Goal: Task Accomplishment & Management: Use online tool/utility

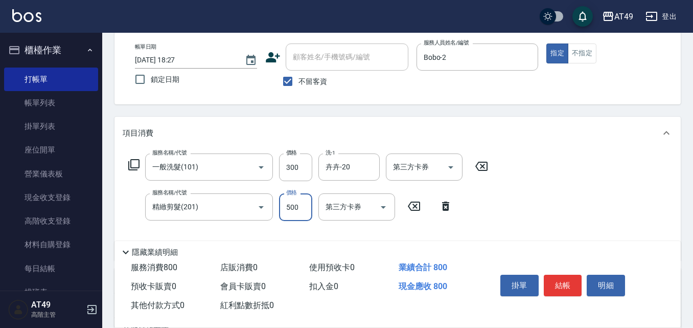
scroll to position [51, 0]
click at [592, 52] on button "不指定" at bounding box center [582, 53] width 29 height 20
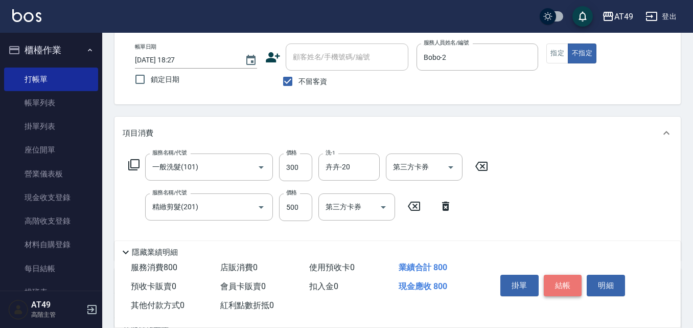
click at [557, 281] on button "結帳" at bounding box center [563, 284] width 38 height 21
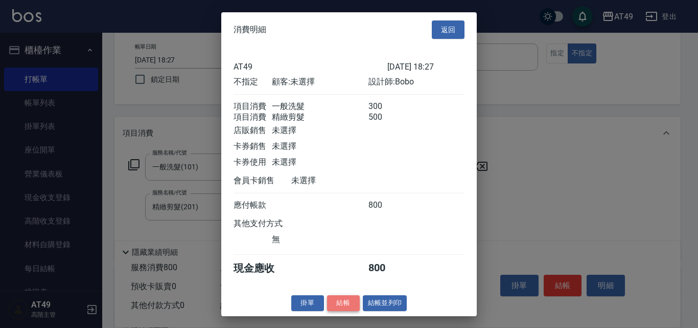
click at [357, 311] on button "結帳" at bounding box center [343, 303] width 33 height 16
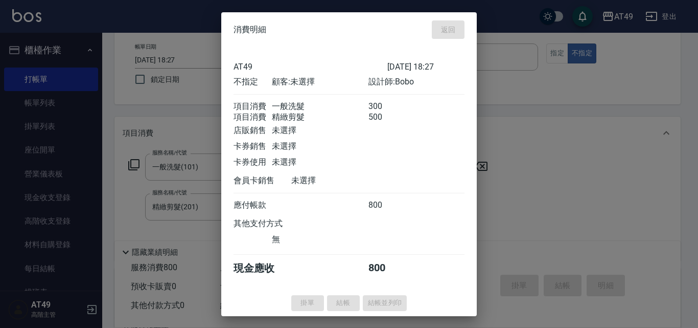
type input "[DATE] 19:23"
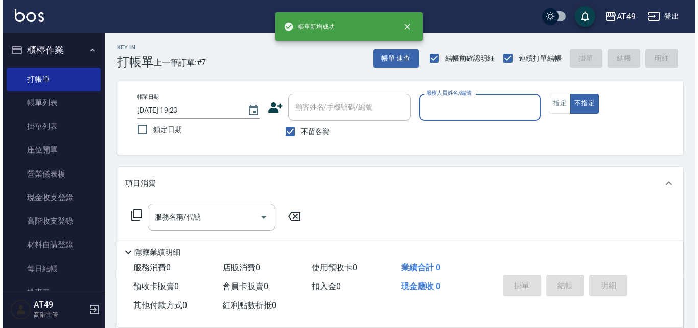
scroll to position [0, 0]
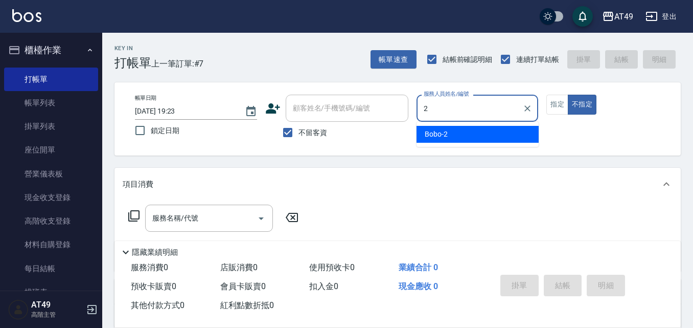
type input "Bobo-2"
type button "false"
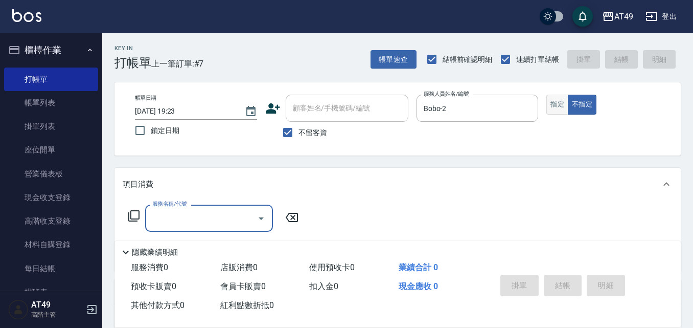
click at [549, 108] on button "指定" at bounding box center [557, 105] width 22 height 20
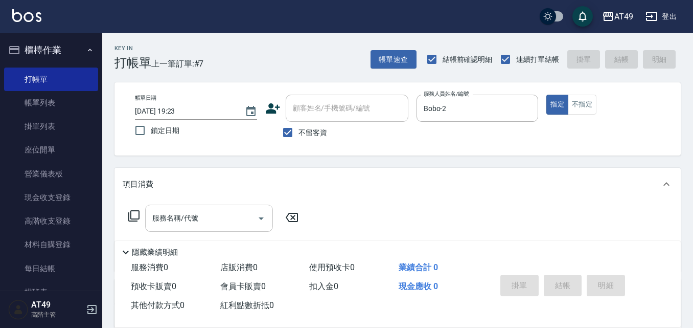
click at [208, 226] on input "服務名稱/代號" at bounding box center [201, 218] width 103 height 18
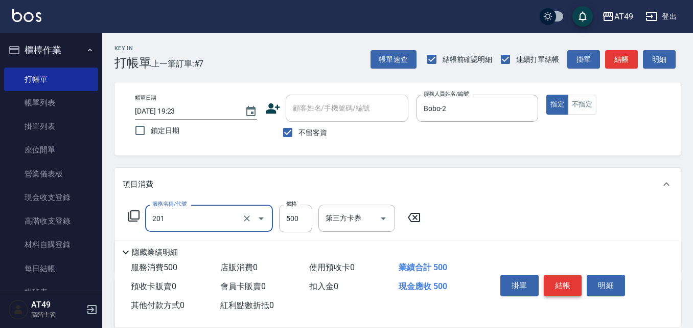
type input "精緻剪髮(201)"
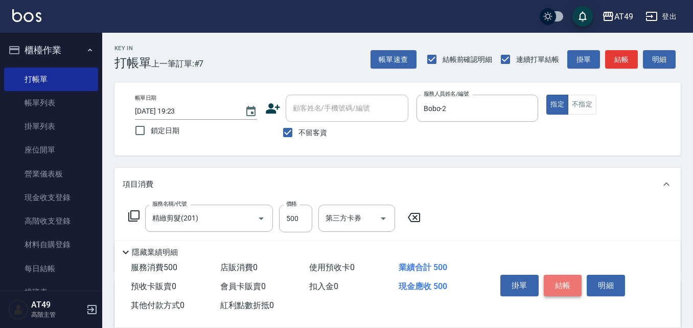
click at [562, 282] on button "結帳" at bounding box center [563, 284] width 38 height 21
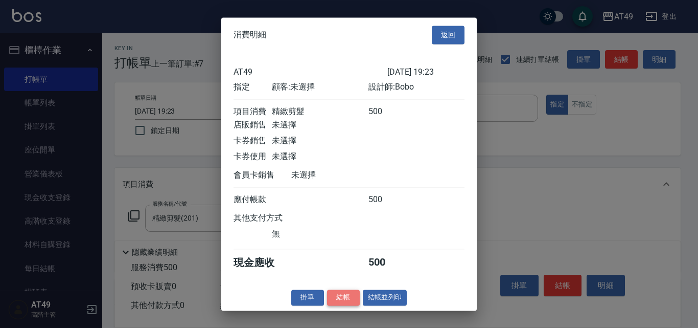
click at [338, 302] on button "結帳" at bounding box center [343, 297] width 33 height 16
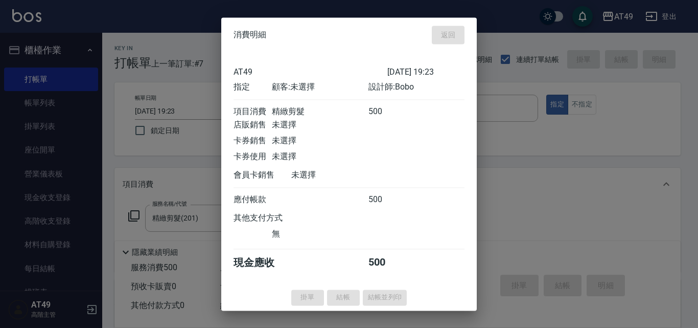
type input "[DATE] 19:24"
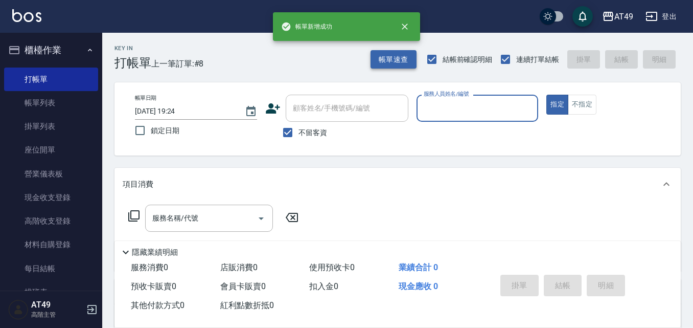
click at [403, 61] on button "帳單速查" at bounding box center [394, 59] width 46 height 19
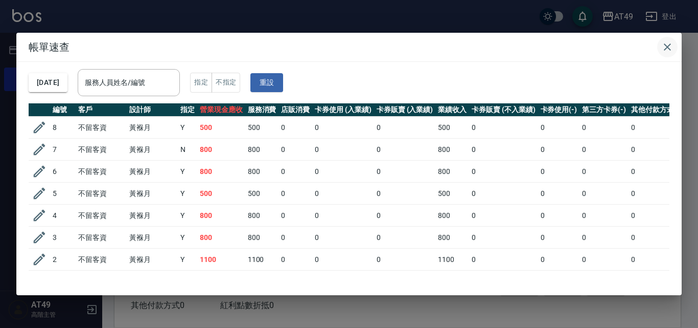
click at [669, 50] on icon "button" at bounding box center [667, 47] width 12 height 12
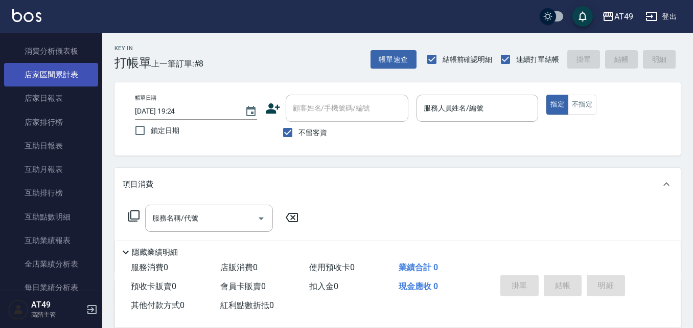
scroll to position [511, 0]
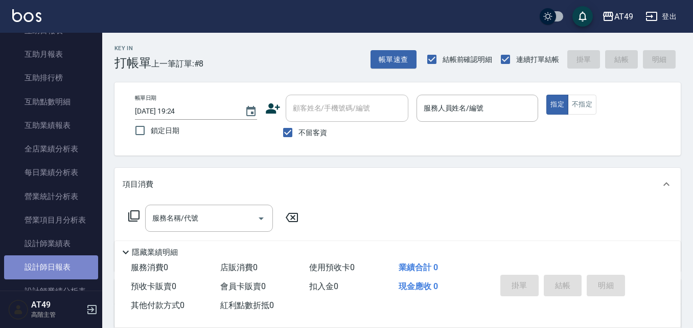
click at [57, 260] on link "設計師日報表" at bounding box center [51, 267] width 94 height 24
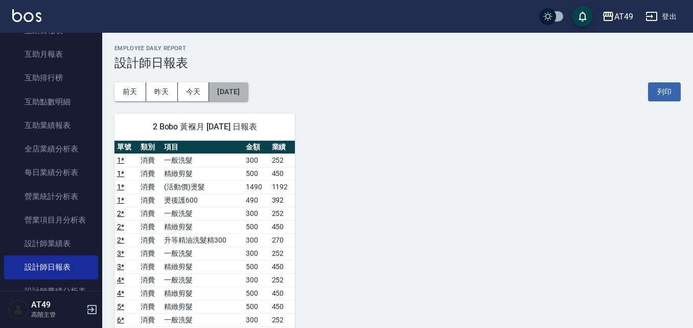
click at [238, 96] on button "[DATE]" at bounding box center [228, 91] width 39 height 19
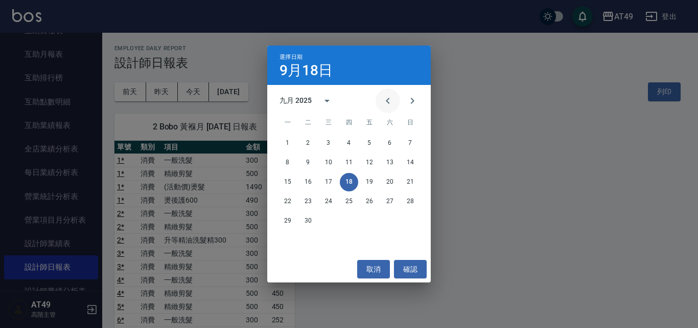
click at [384, 100] on icon "Previous month" at bounding box center [388, 101] width 12 height 12
click at [410, 217] on button "31" at bounding box center [410, 221] width 18 height 18
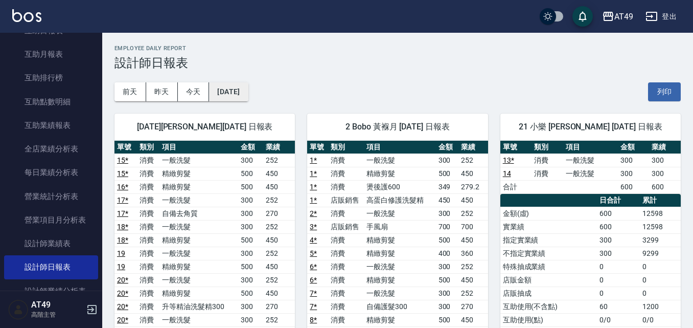
click at [246, 87] on button "[DATE]" at bounding box center [228, 91] width 39 height 19
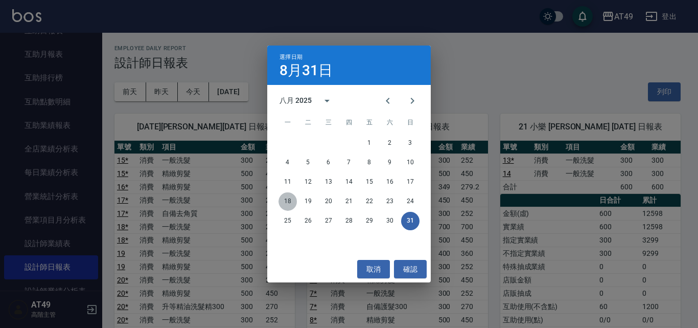
click at [288, 201] on button "18" at bounding box center [288, 201] width 18 height 18
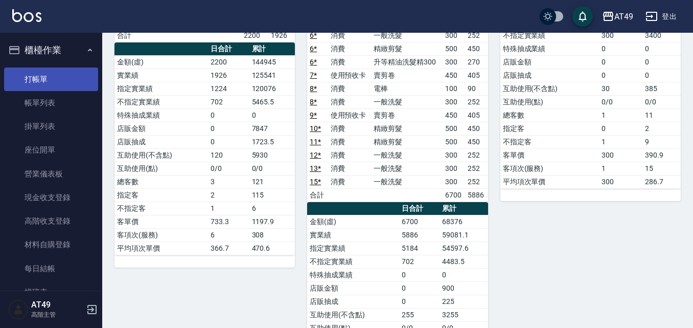
click at [58, 84] on link "打帳單" at bounding box center [51, 79] width 94 height 24
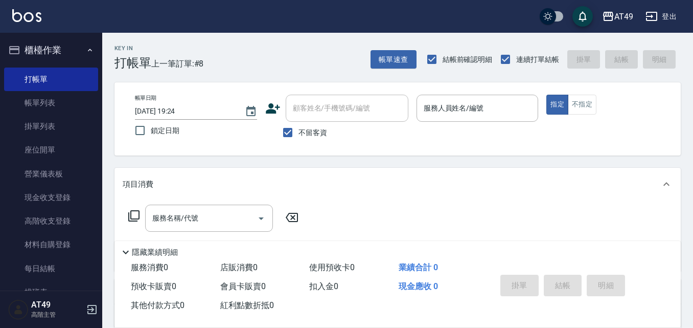
click at [394, 153] on div "帳單日期 [DATE] 19:24 鎖定日期 顧客姓名/手機號碼/編號 顧客姓名/手機號碼/編號 不留客資 服務人員姓名/編號 服務人員姓名/編號 指定 不指定" at bounding box center [397, 118] width 566 height 73
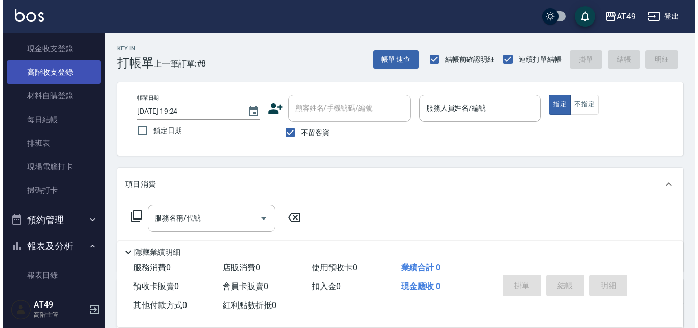
scroll to position [153, 0]
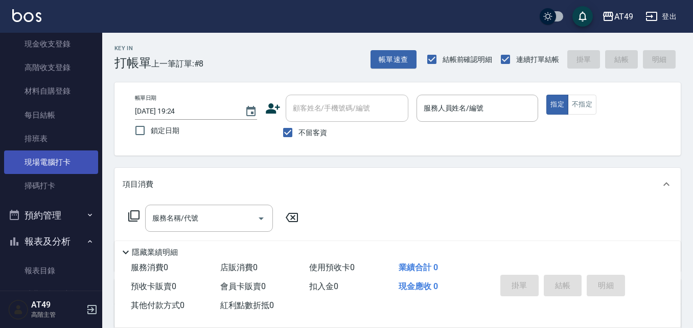
click at [35, 162] on link "現場電腦打卡" at bounding box center [51, 162] width 94 height 24
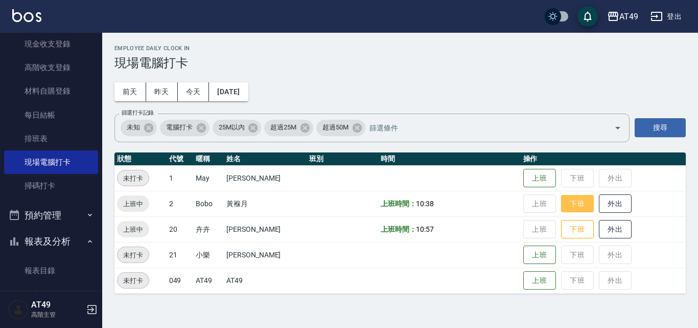
click at [575, 206] on button "下班" at bounding box center [577, 204] width 33 height 18
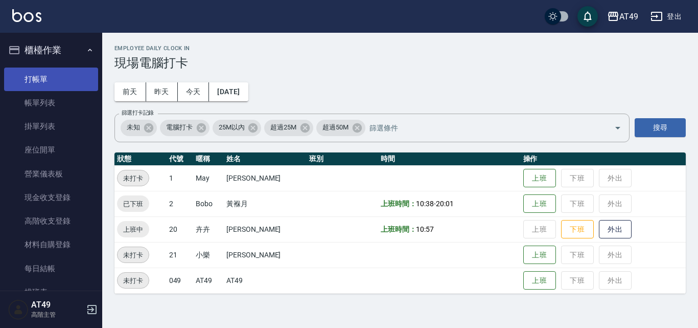
click at [63, 78] on link "打帳單" at bounding box center [51, 79] width 94 height 24
